Goal: Check status: Check status

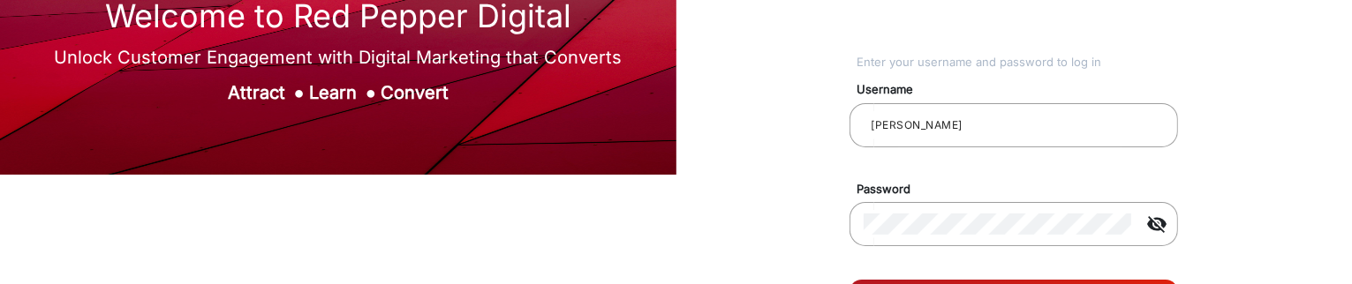
scroll to position [177, 0]
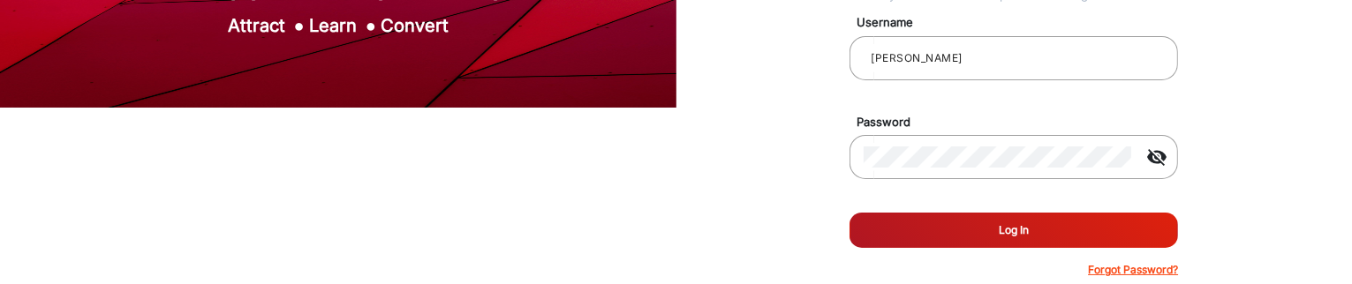
click at [927, 239] on button "Log In" at bounding box center [1013, 230] width 328 height 35
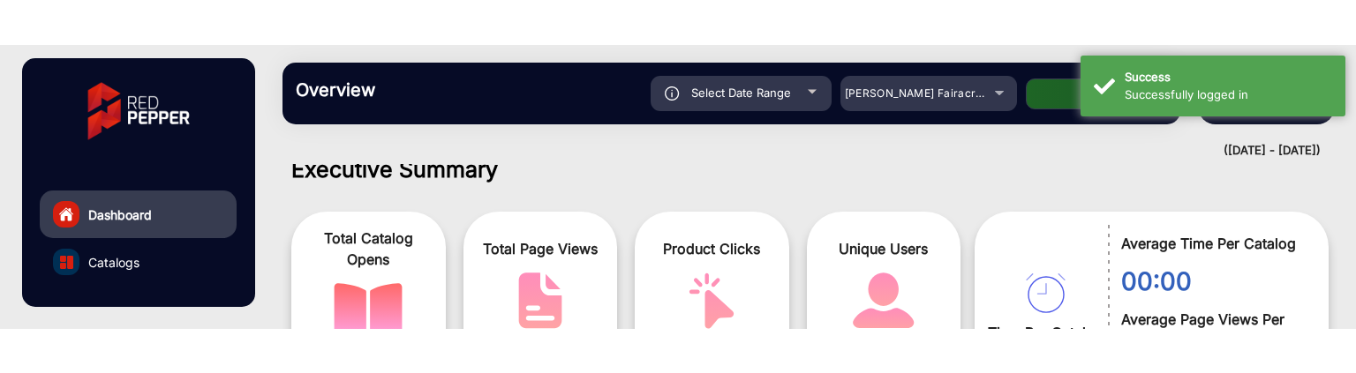
scroll to position [13, 0]
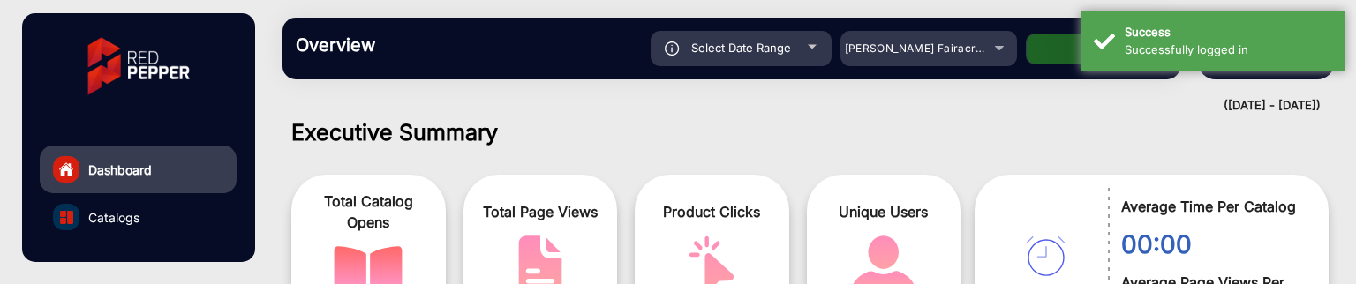
click at [811, 41] on div "Select Date Range" at bounding box center [741, 48] width 181 height 35
type input "[DATE]"
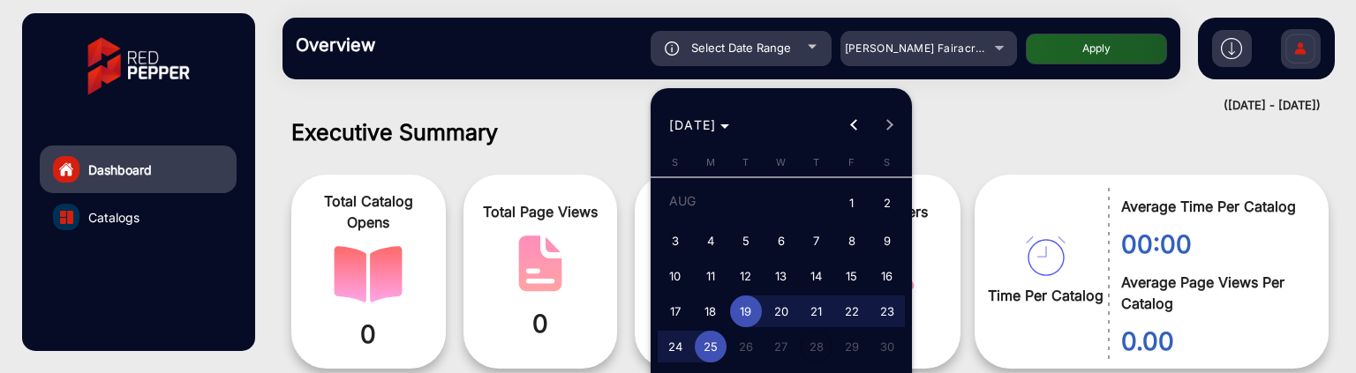
click at [715, 319] on span "25" at bounding box center [711, 347] width 32 height 32
type input "[DATE]"
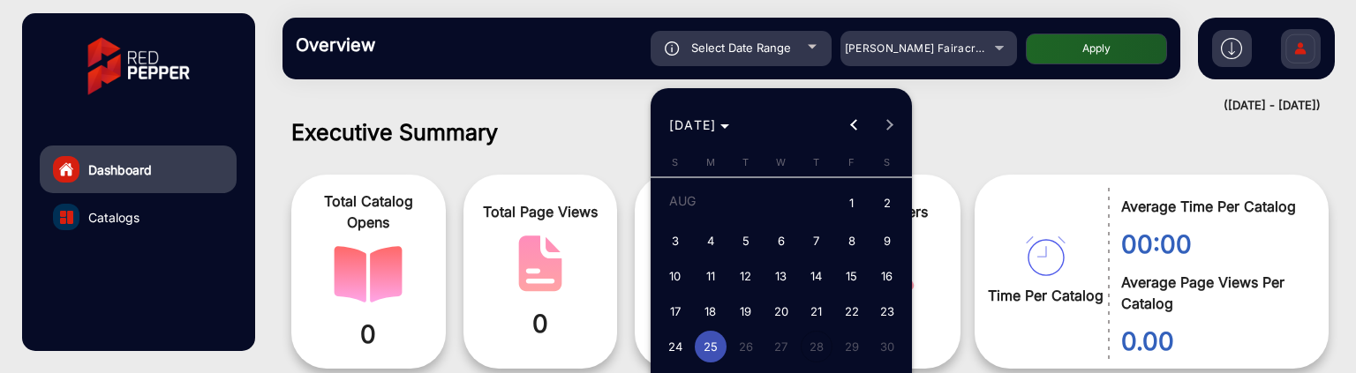
click at [706, 319] on span "25" at bounding box center [711, 347] width 32 height 32
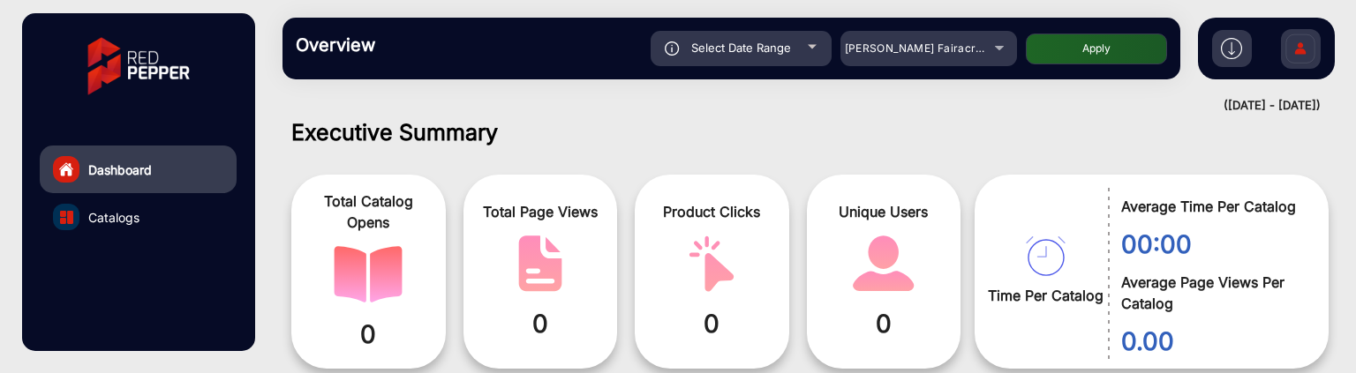
type input "[DATE]"
click at [1129, 43] on button "Apply" at bounding box center [1096, 49] width 141 height 31
type input "[DATE]"
click at [897, 52] on span "[PERSON_NAME] Fairacre Farms" at bounding box center [932, 47] width 175 height 13
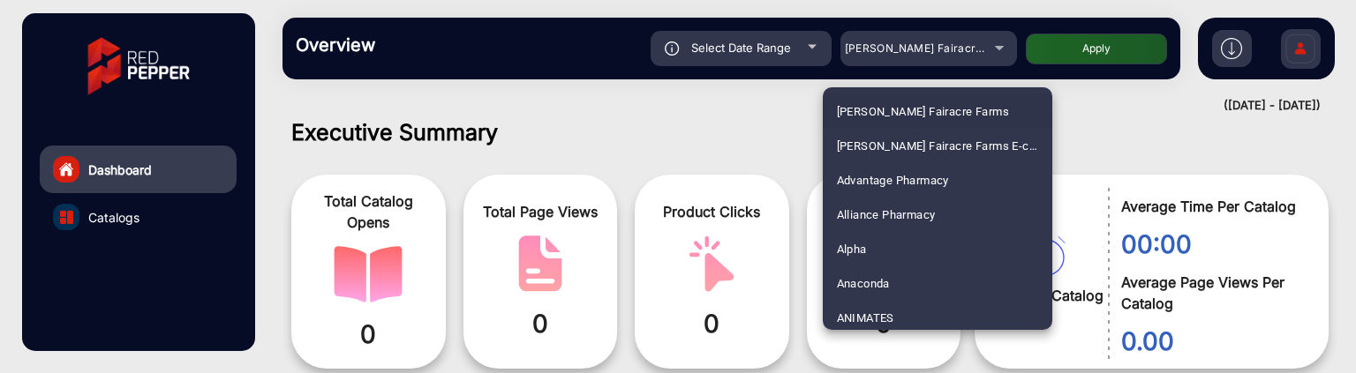
click at [897, 117] on span "[PERSON_NAME] Fairacre Farms" at bounding box center [923, 111] width 172 height 34
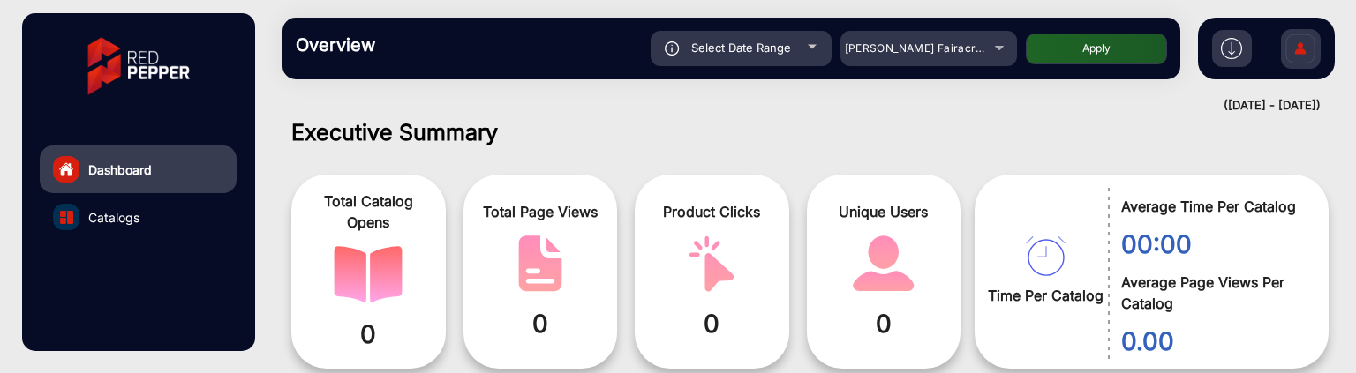
click at [1092, 57] on button "Apply" at bounding box center [1096, 49] width 141 height 31
type input "[DATE]"
click at [976, 57] on div "[PERSON_NAME] Fairacre Farms" at bounding box center [915, 48] width 141 height 21
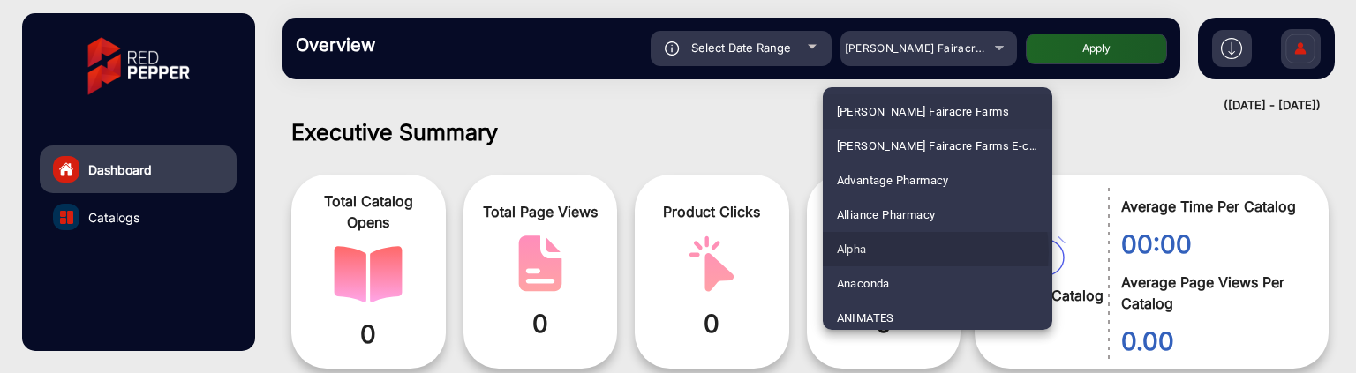
click at [899, 253] on mat-option "Alpha" at bounding box center [938, 249] width 230 height 34
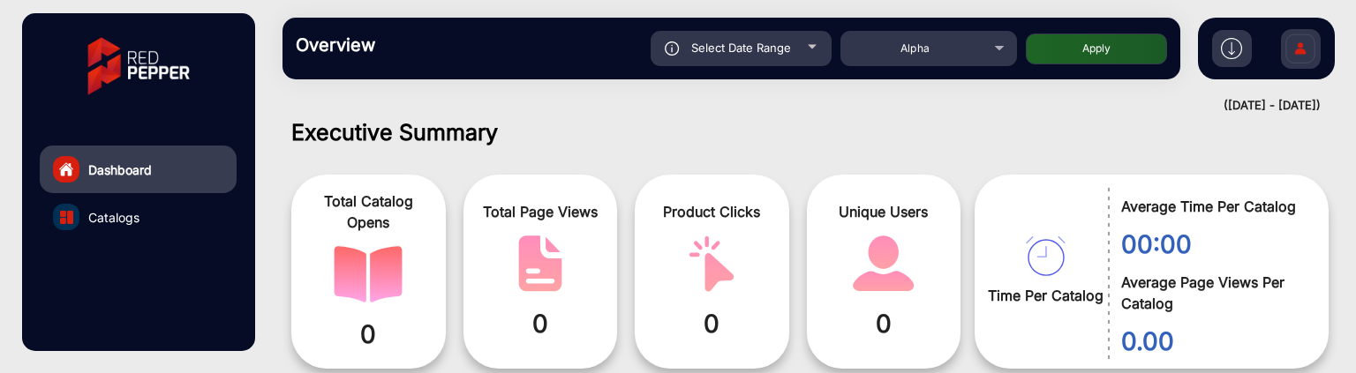
click at [1065, 59] on button "Apply" at bounding box center [1096, 49] width 141 height 31
type input "[DATE]"
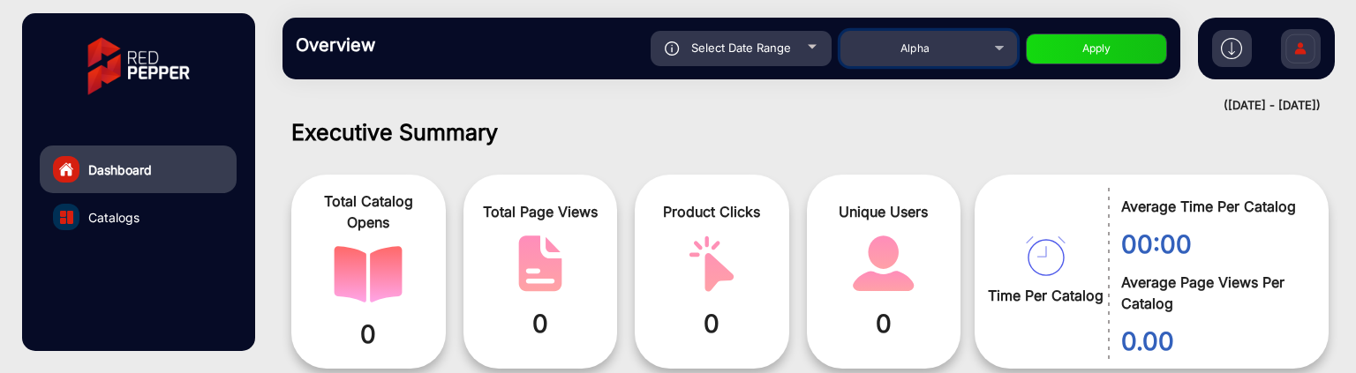
click at [959, 40] on div "Alpha" at bounding box center [915, 48] width 141 height 21
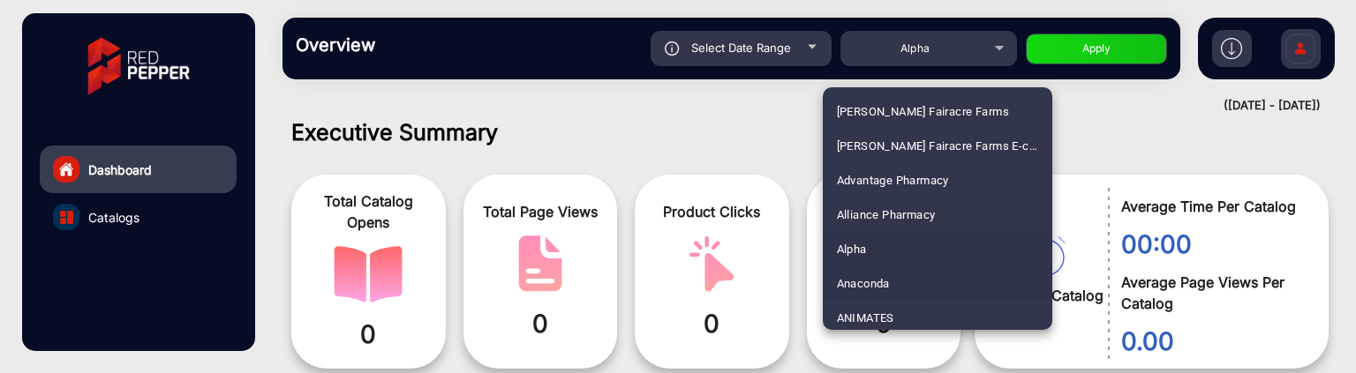
click at [878, 279] on span "Anaconda" at bounding box center [863, 284] width 53 height 34
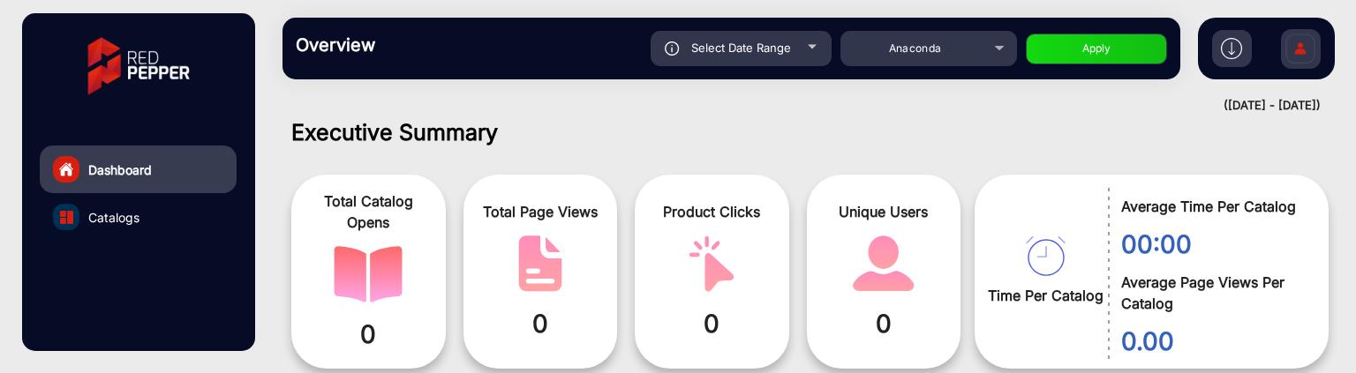
click at [1052, 58] on button "Apply" at bounding box center [1096, 49] width 141 height 31
type input "[DATE]"
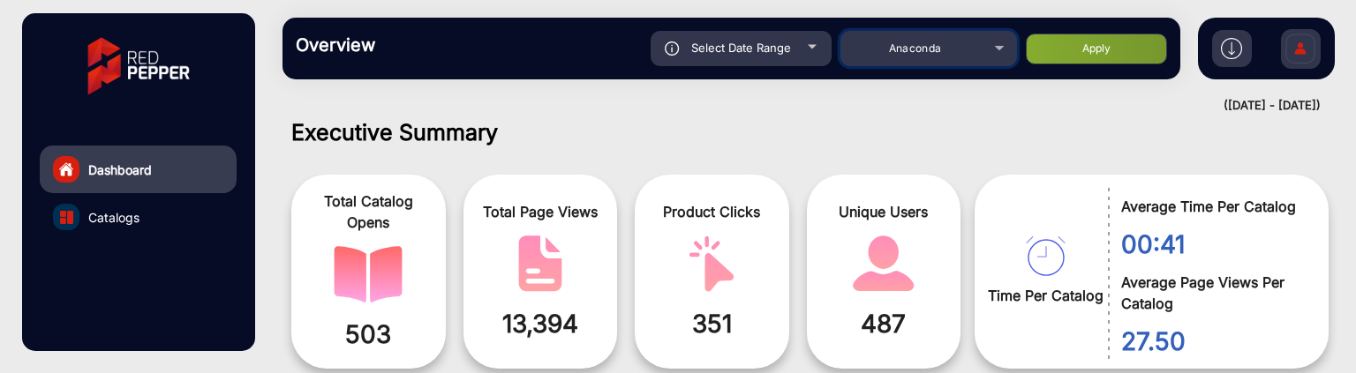
click at [936, 51] on span "Anaconda" at bounding box center [915, 47] width 53 height 13
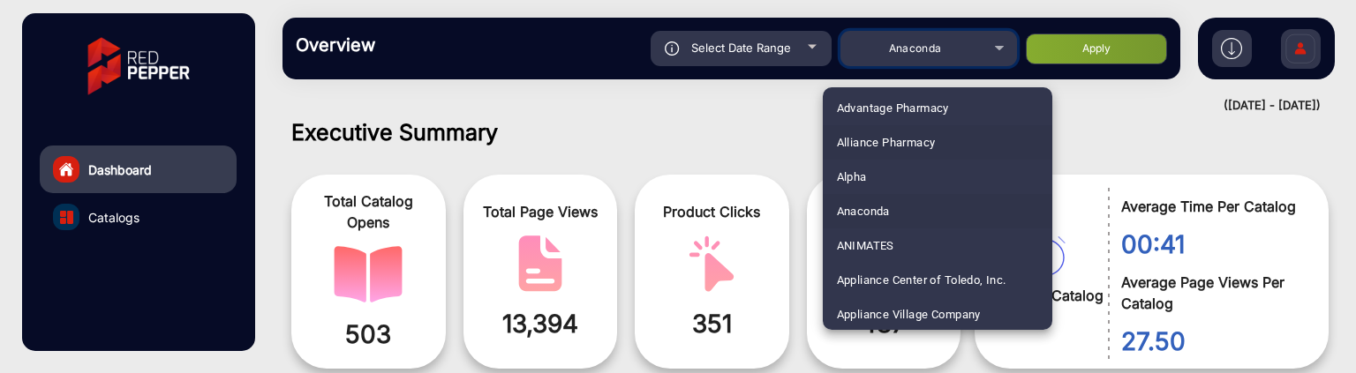
scroll to position [88, 0]
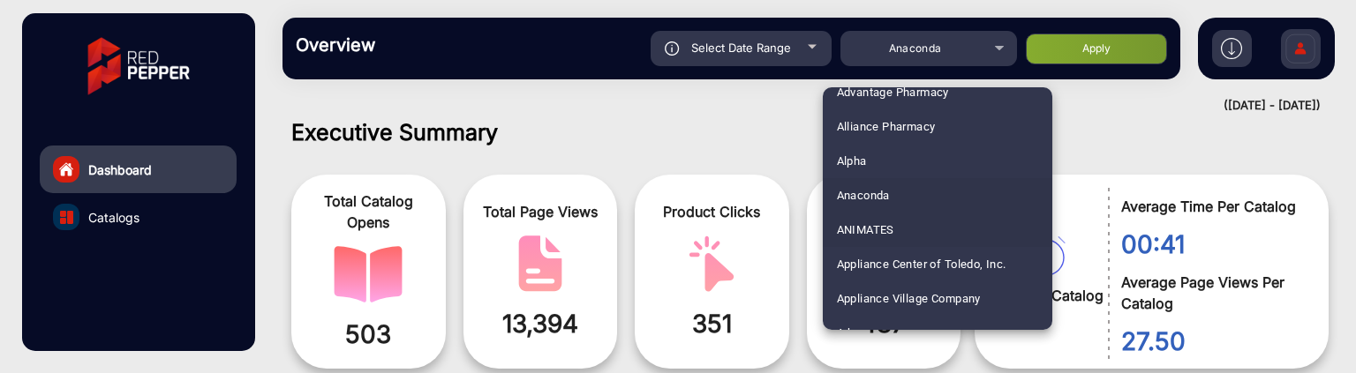
click at [901, 219] on mat-option "ANIMATES" at bounding box center [938, 230] width 230 height 34
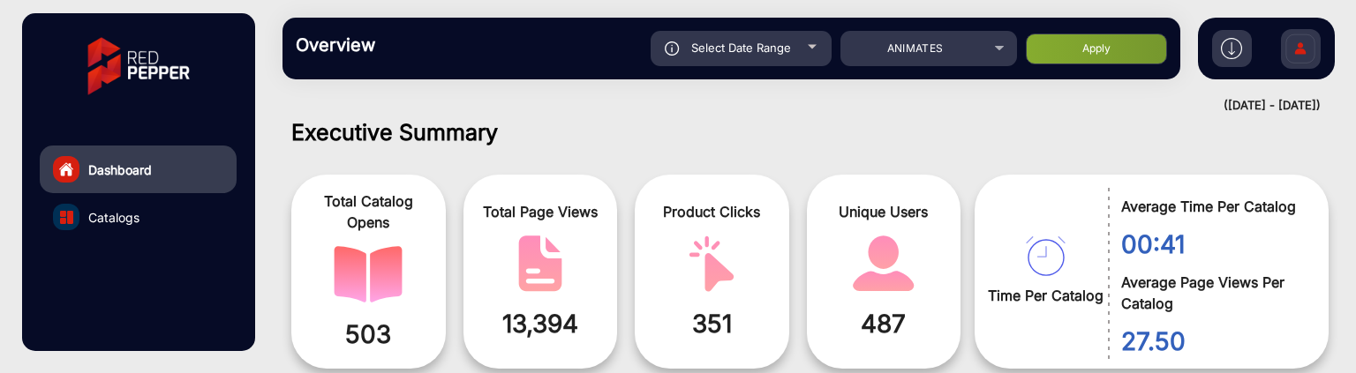
click at [1064, 59] on button "Apply" at bounding box center [1096, 49] width 141 height 31
type input "[DATE]"
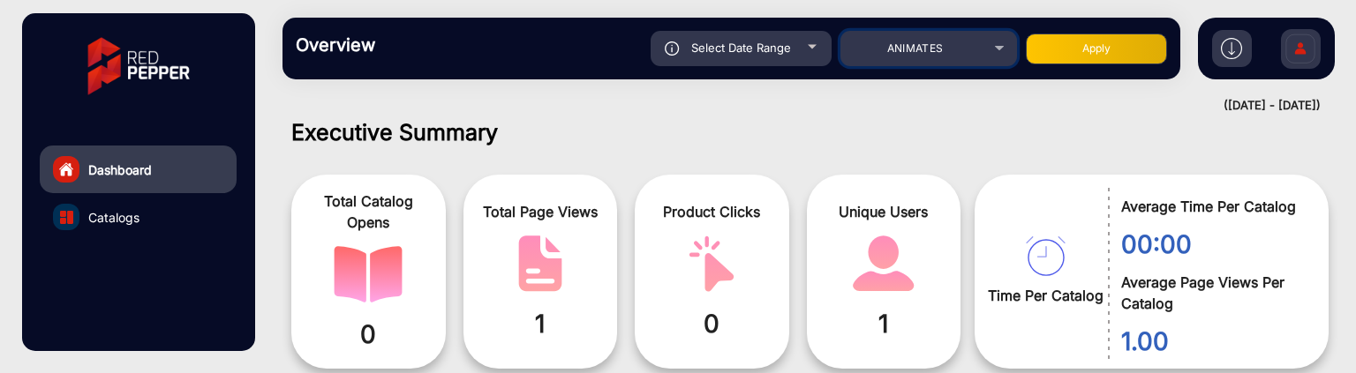
click at [957, 60] on mat-select "ANIMATES" at bounding box center [929, 48] width 177 height 35
click at [964, 43] on div "ANIMATES" at bounding box center [915, 48] width 141 height 21
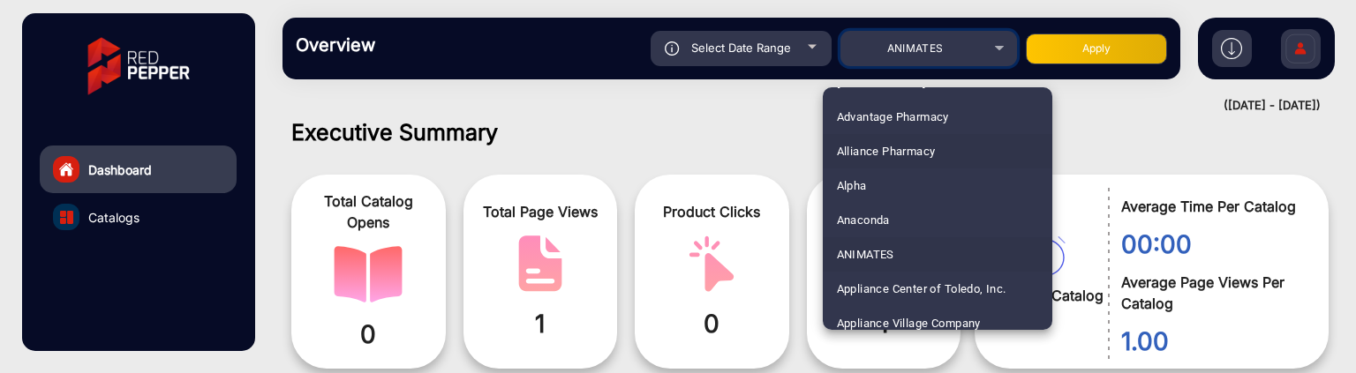
scroll to position [94, 0]
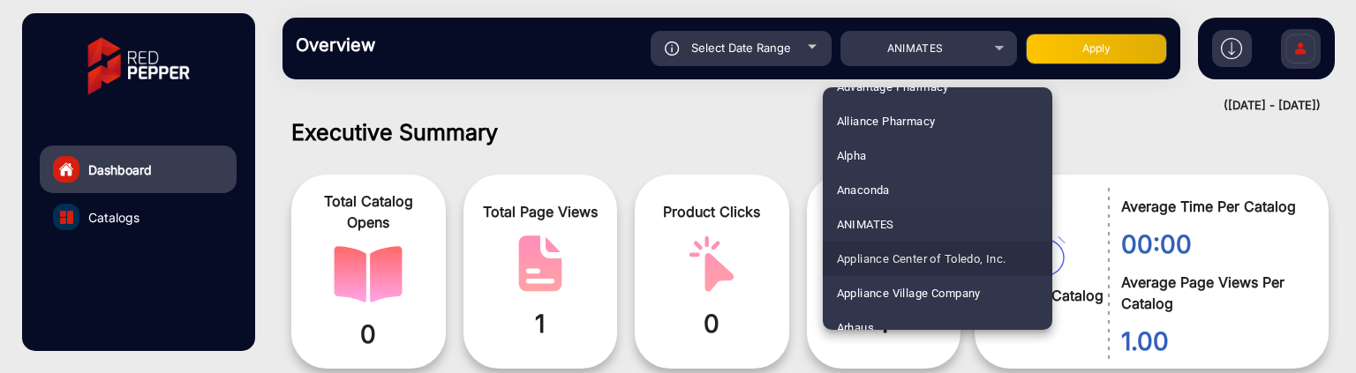
click at [944, 260] on span "Appliance Center of Toledo, Inc." at bounding box center [922, 259] width 170 height 34
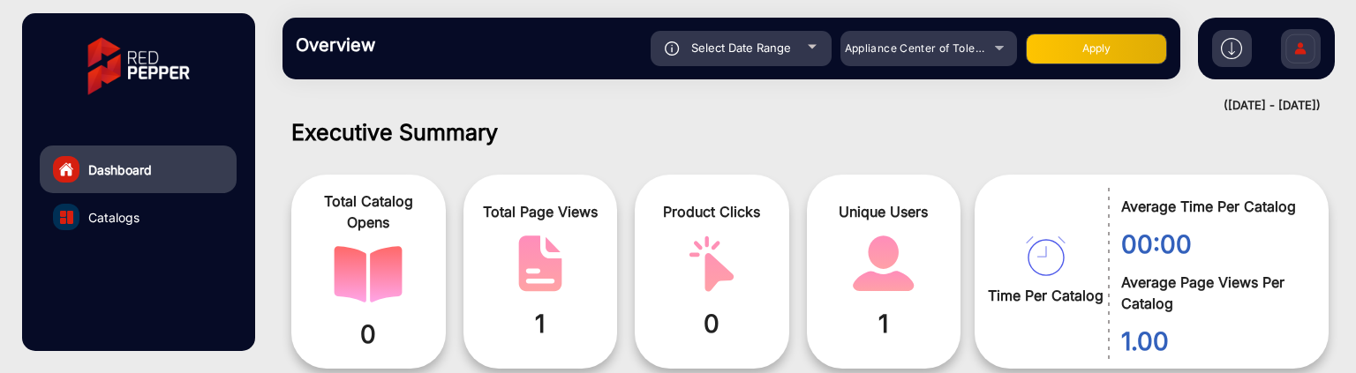
click at [1044, 52] on button "Apply" at bounding box center [1096, 49] width 141 height 31
type input "[DATE]"
